Goal: Transaction & Acquisition: Purchase product/service

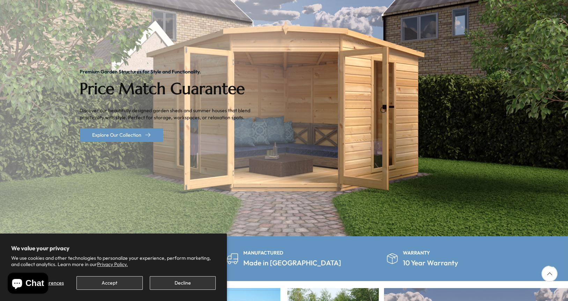
scroll to position [140, 0]
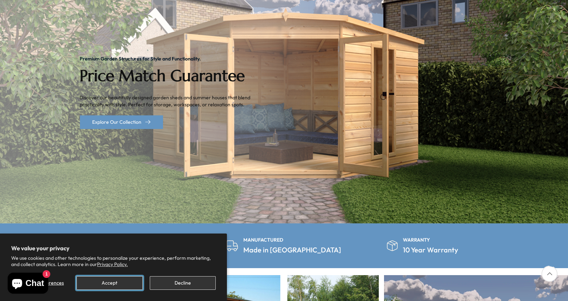
click at [122, 284] on button "Accept" at bounding box center [110, 283] width 66 height 14
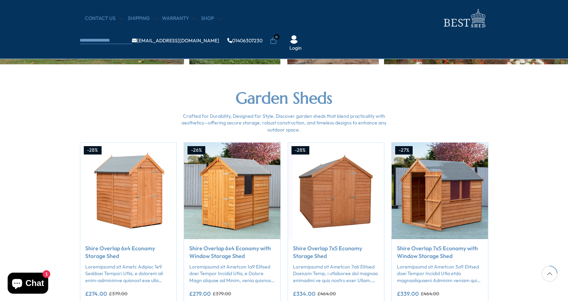
scroll to position [524, 0]
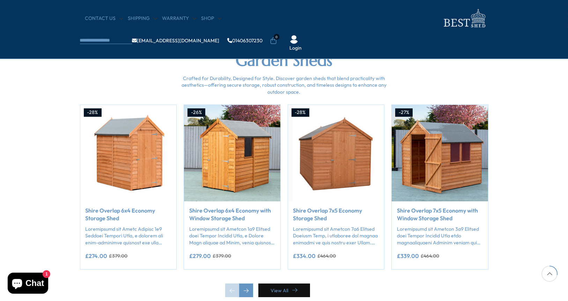
click at [275, 290] on link "View All" at bounding box center [285, 290] width 52 height 14
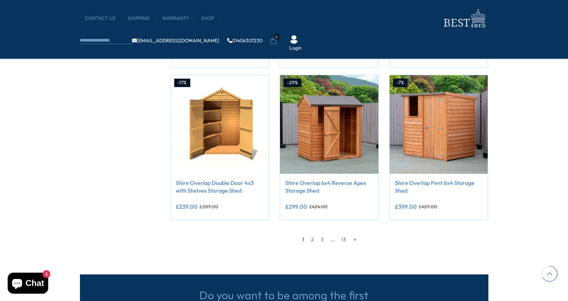
scroll to position [594, 0]
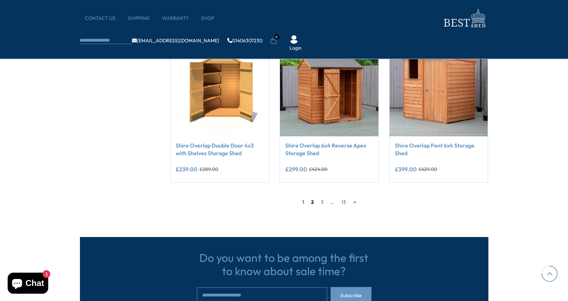
click at [313, 203] on link "2" at bounding box center [313, 202] width 10 height 10
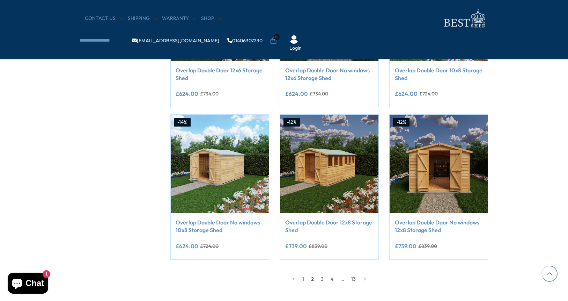
scroll to position [517, 0]
click at [322, 278] on link "3" at bounding box center [323, 278] width 10 height 10
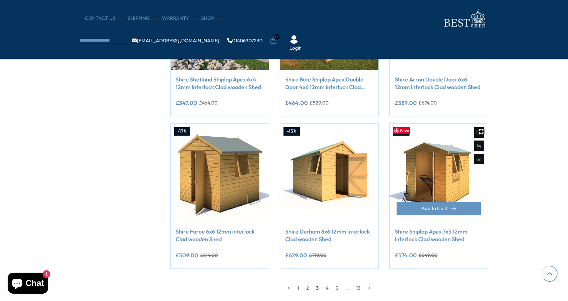
scroll to position [517, 0]
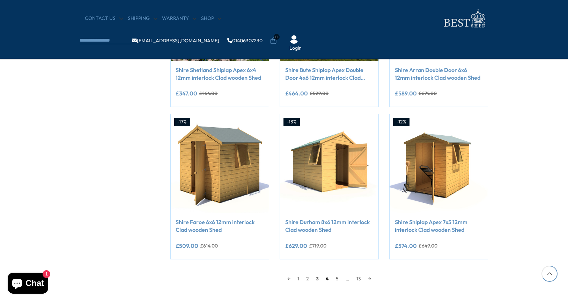
click at [327, 280] on link "4" at bounding box center [327, 278] width 10 height 10
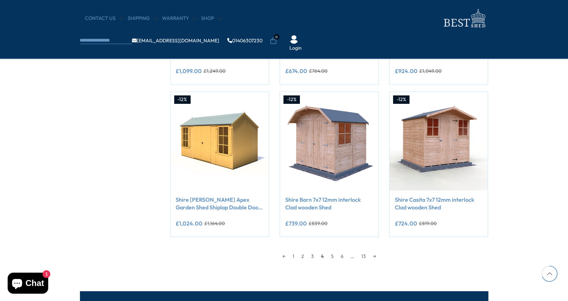
scroll to position [552, 0]
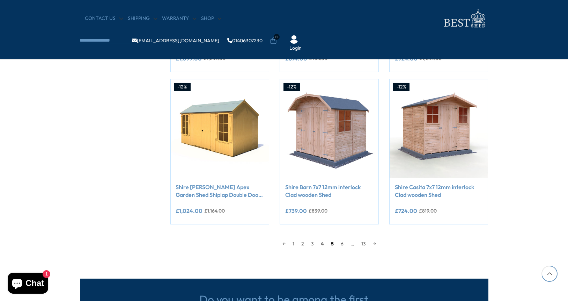
click at [332, 245] on link "5" at bounding box center [333, 243] width 10 height 10
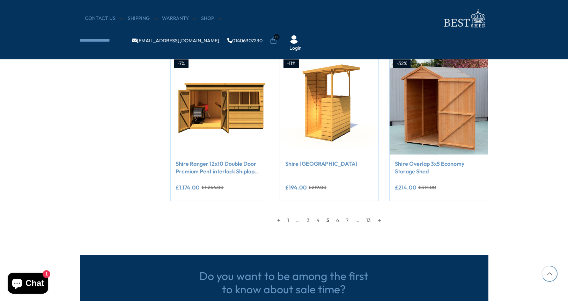
scroll to position [587, 0]
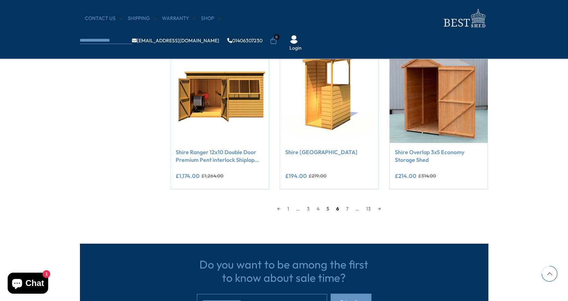
click at [336, 209] on link "6" at bounding box center [338, 208] width 10 height 10
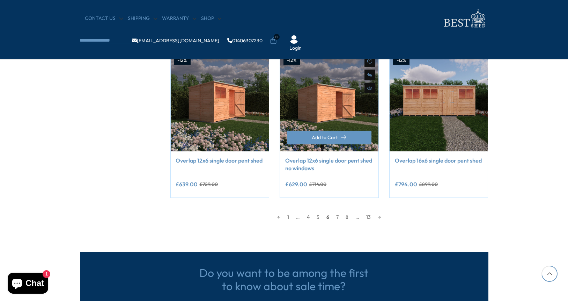
scroll to position [587, 0]
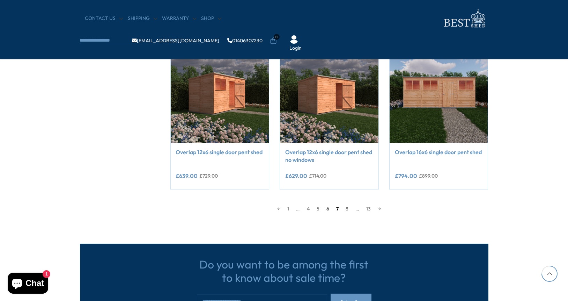
click at [337, 207] on link "7" at bounding box center [337, 208] width 9 height 10
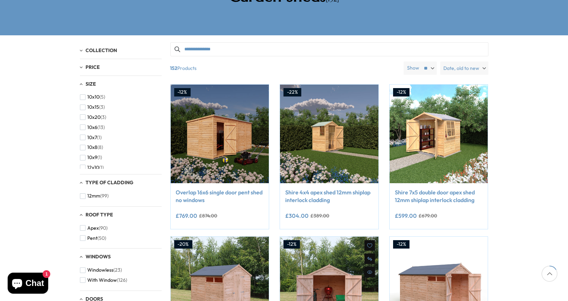
scroll to position [133, 0]
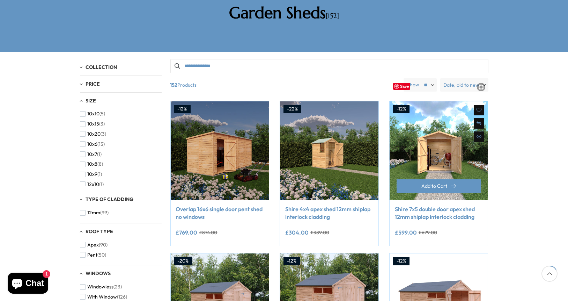
click at [435, 148] on img at bounding box center [439, 150] width 99 height 99
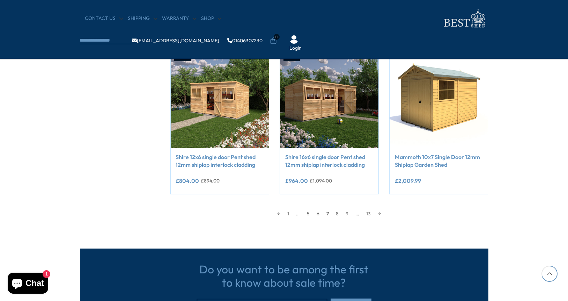
scroll to position [587, 0]
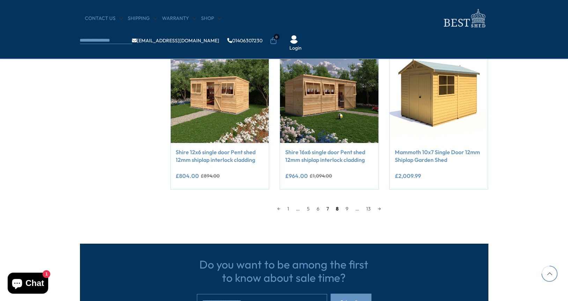
click at [338, 208] on link "8" at bounding box center [338, 208] width 10 height 10
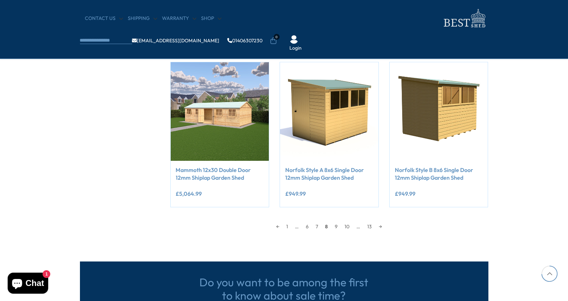
scroll to position [587, 0]
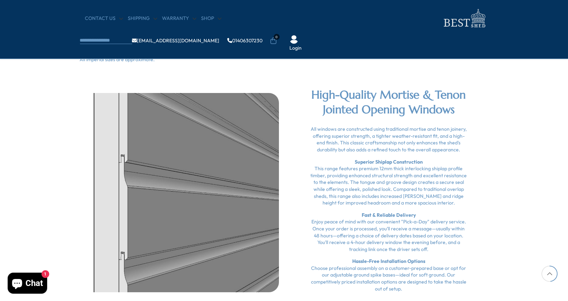
scroll to position [839, 0]
